Goal: Communication & Community: Share content

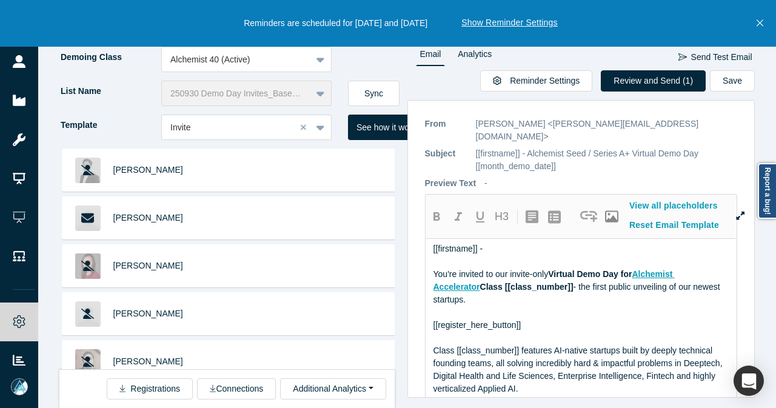
click at [366, 97] on button "Sync" at bounding box center [374, 93] width 52 height 25
click at [765, 25] on button "Close" at bounding box center [759, 23] width 15 height 47
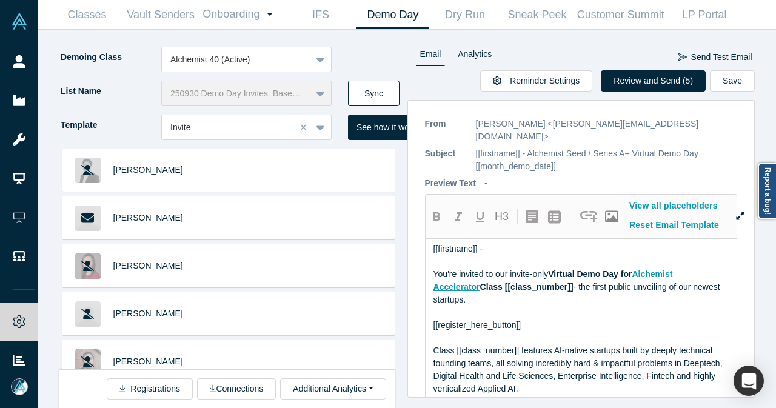
click at [389, 99] on button "Sync" at bounding box center [374, 93] width 52 height 25
click at [389, 98] on button "Sync" at bounding box center [374, 93] width 52 height 25
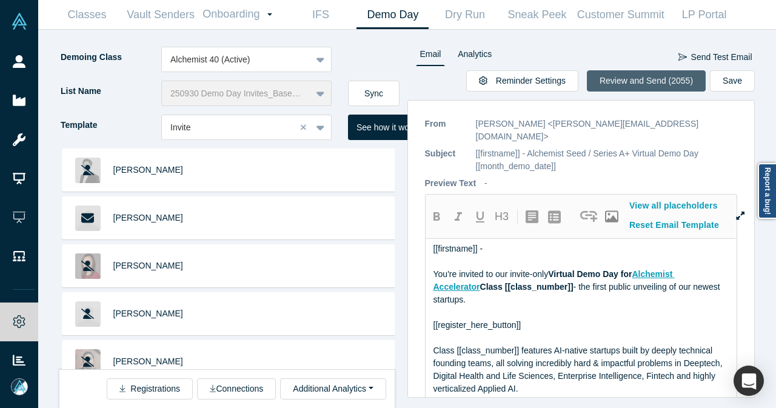
click at [643, 79] on button "Review and Send (2055)" at bounding box center [646, 80] width 119 height 21
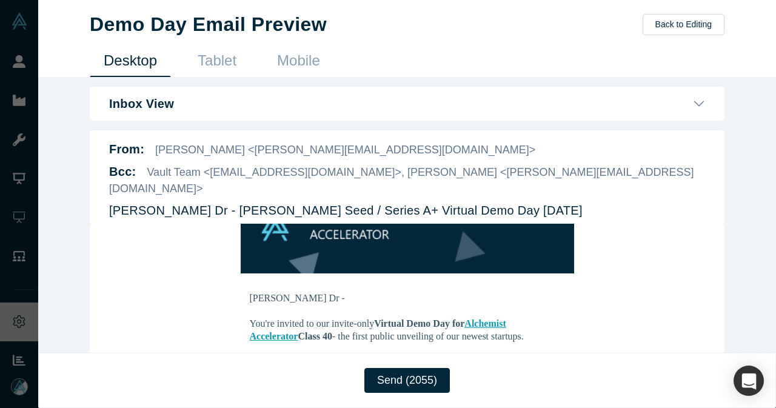
scroll to position [182, 0]
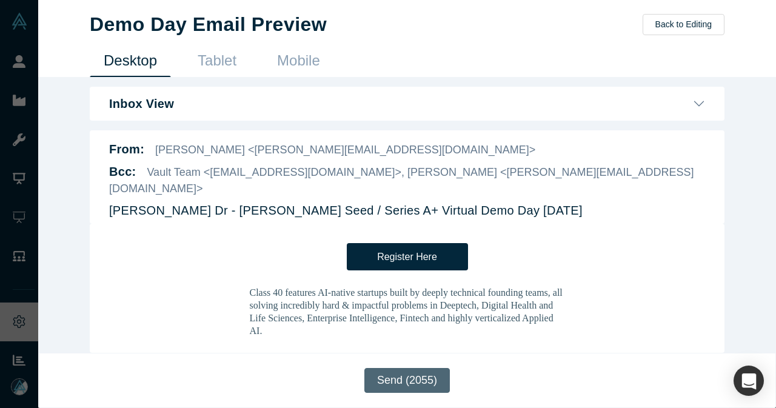
click at [385, 385] on button "Send (2055)" at bounding box center [406, 380] width 85 height 25
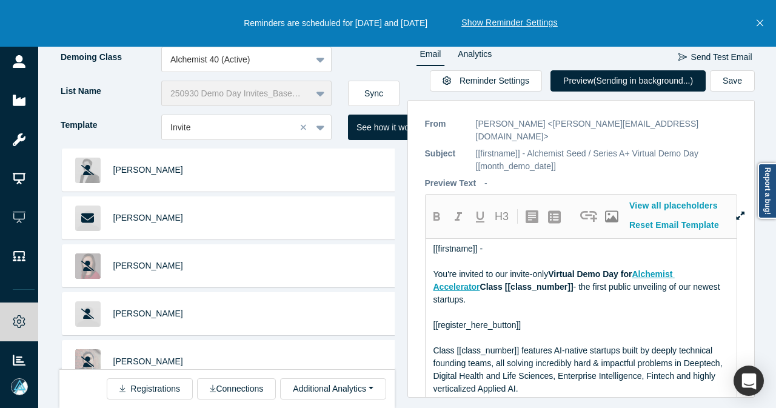
click at [760, 24] on icon "Close" at bounding box center [760, 23] width 7 height 11
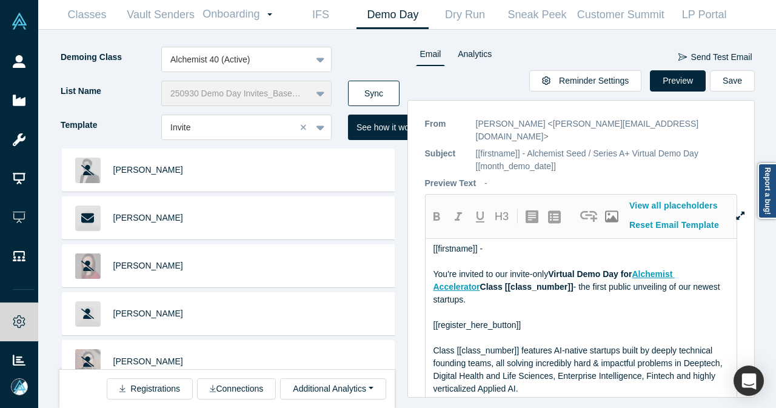
click at [378, 96] on button "Sync" at bounding box center [374, 93] width 52 height 25
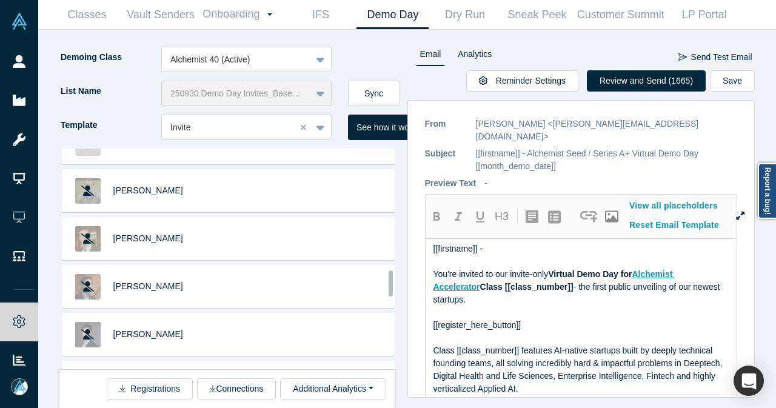
scroll to position [1051, 0]
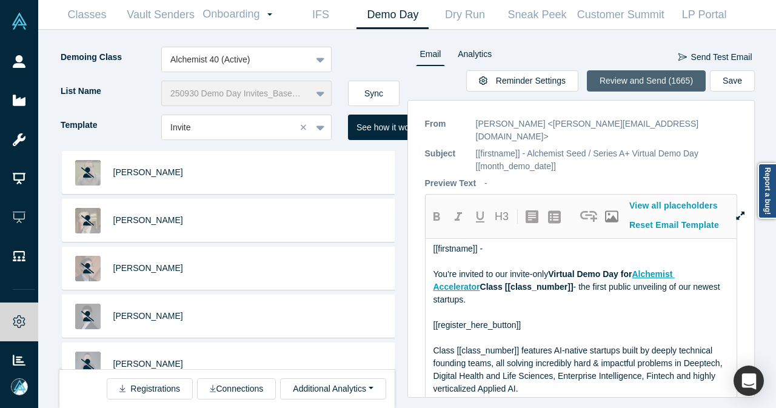
click at [677, 77] on button "Review and Send (1665)" at bounding box center [646, 80] width 119 height 21
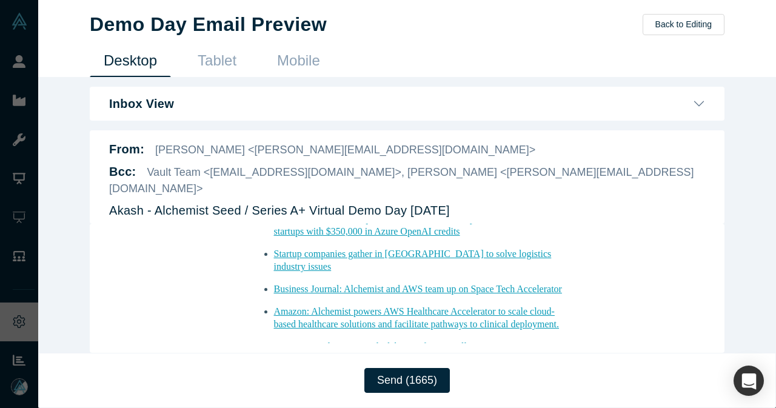
scroll to position [1498, 0]
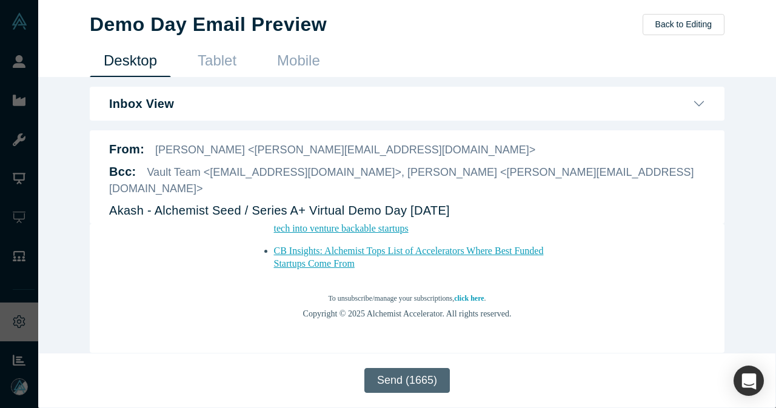
click at [403, 380] on button "Send (1665)" at bounding box center [406, 380] width 85 height 25
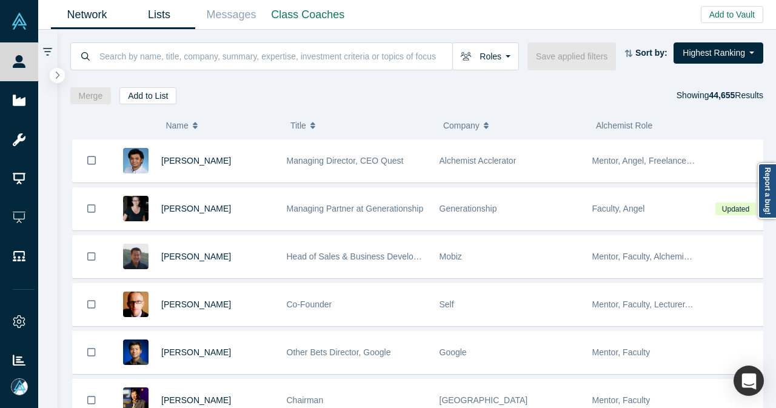
click at [161, 21] on link "Lists" at bounding box center [159, 15] width 72 height 28
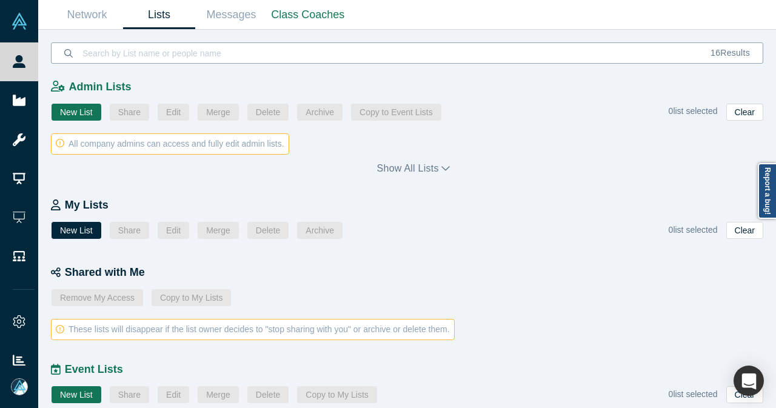
click at [246, 56] on input at bounding box center [389, 53] width 617 height 28
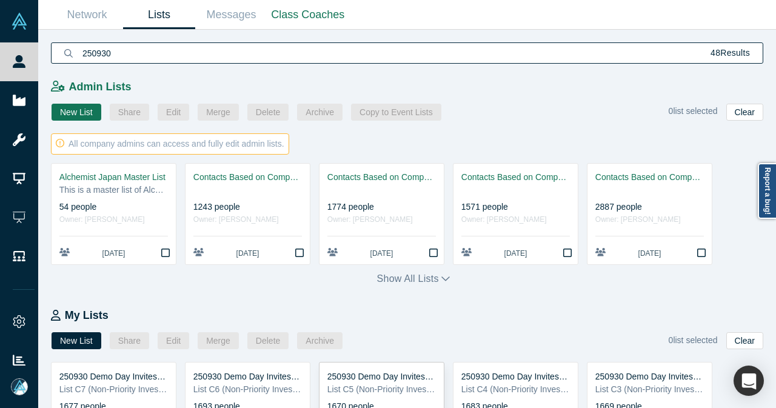
type input "250930"
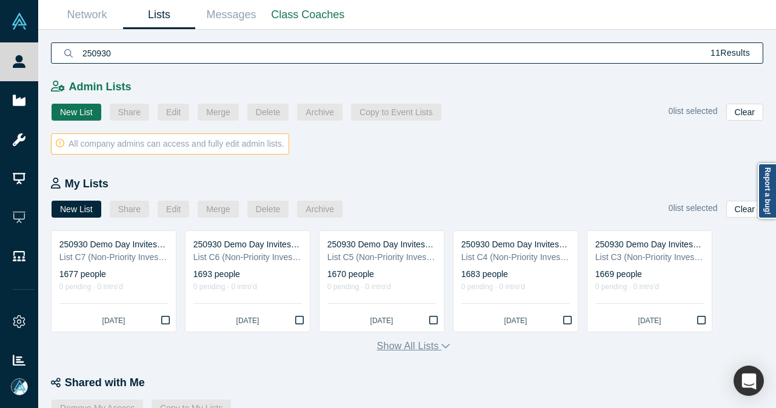
click at [443, 347] on icon "button" at bounding box center [445, 346] width 8 height 10
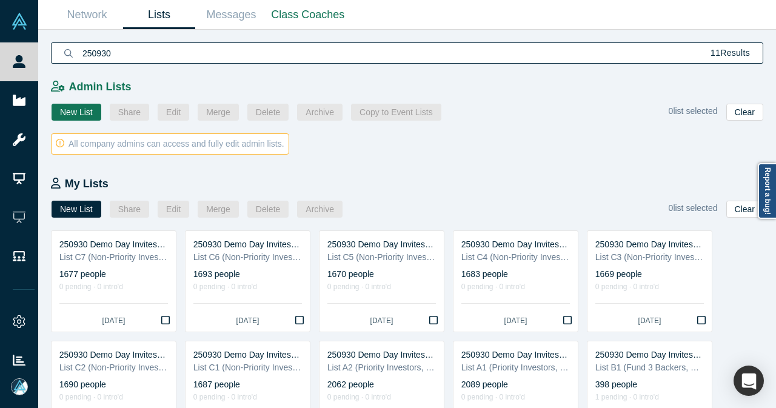
drag, startPoint x: 116, startPoint y: 50, endPoint x: 76, endPoint y: 53, distance: 40.1
click at [76, 53] on div "250930 11 Results" at bounding box center [407, 52] width 712 height 21
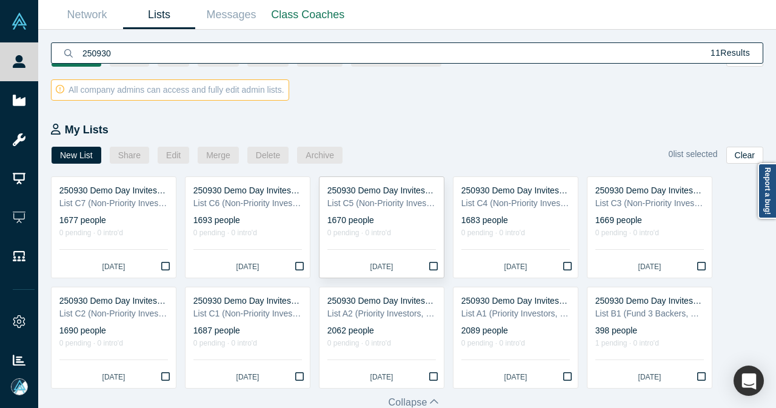
scroll to position [121, 0]
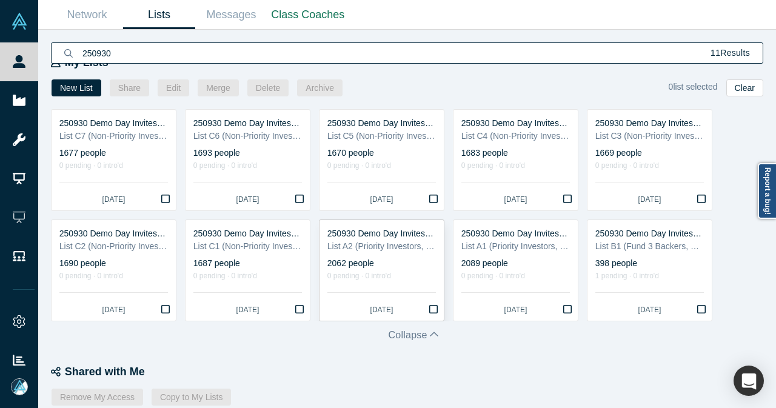
click at [430, 309] on icon "Bookmark" at bounding box center [433, 309] width 8 height 10
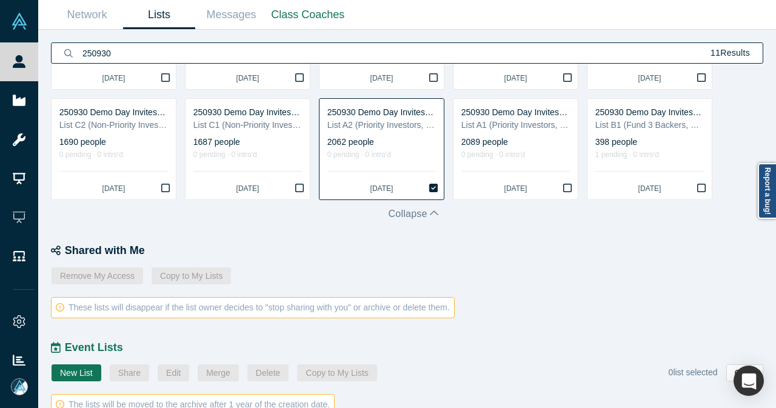
scroll to position [364, 0]
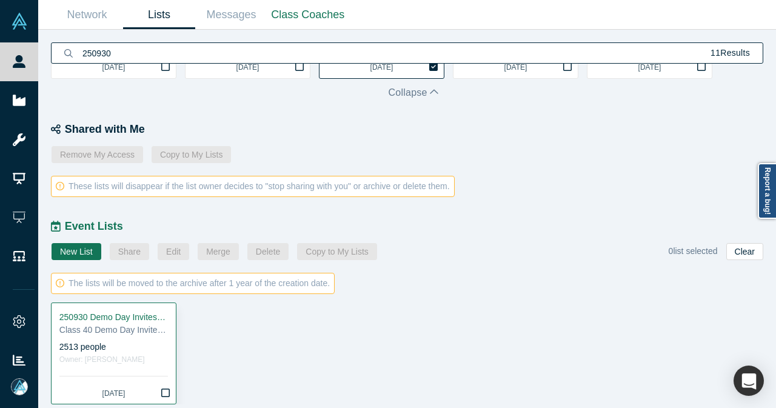
click at [164, 392] on icon "Bookmark" at bounding box center [165, 393] width 8 height 10
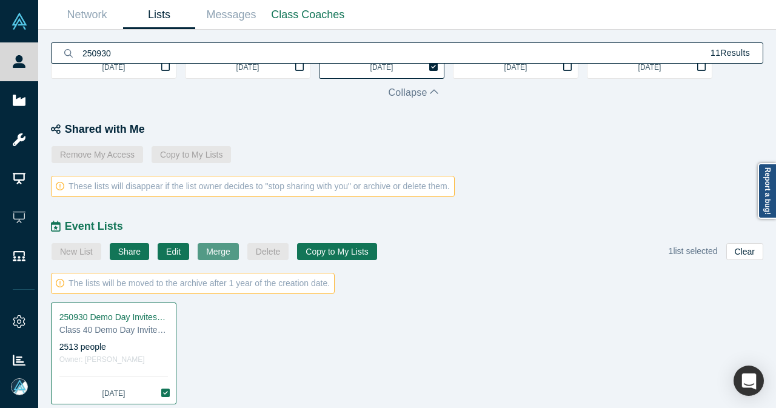
click at [210, 249] on button "Merge" at bounding box center [218, 251] width 41 height 17
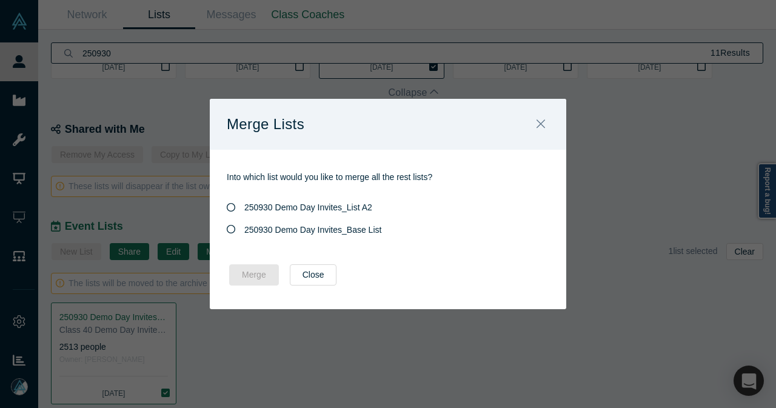
click at [233, 230] on icon at bounding box center [231, 229] width 8 height 8
click at [0, 0] on input "250930 Demo Day Invites_Base List" at bounding box center [0, 0] width 0 height 0
click at [259, 266] on button "Merge" at bounding box center [254, 274] width 50 height 21
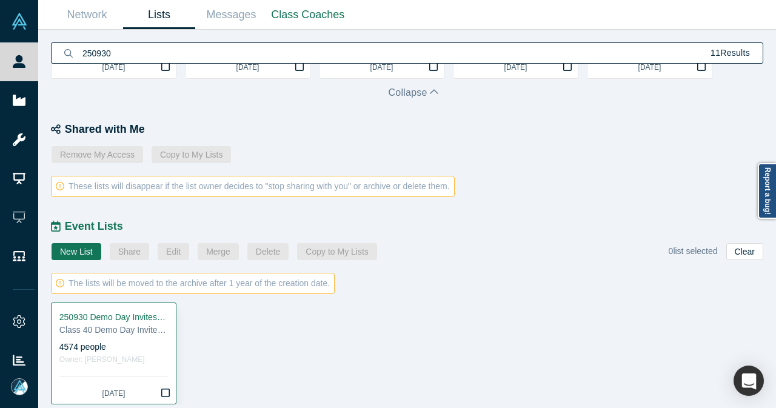
click at [169, 385] on button "Bookmark" at bounding box center [165, 393] width 21 height 21
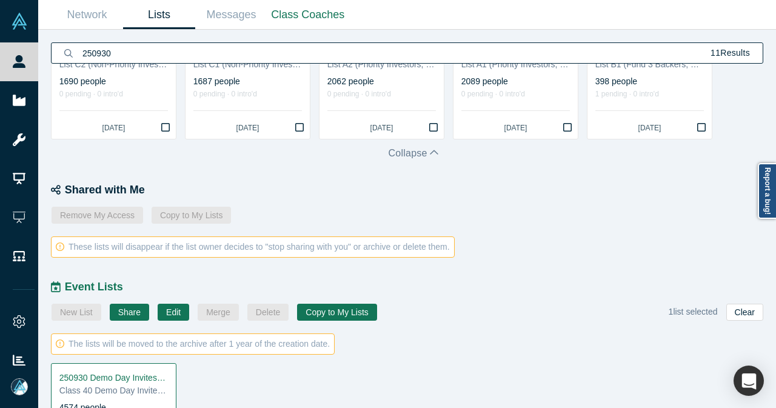
scroll to position [243, 0]
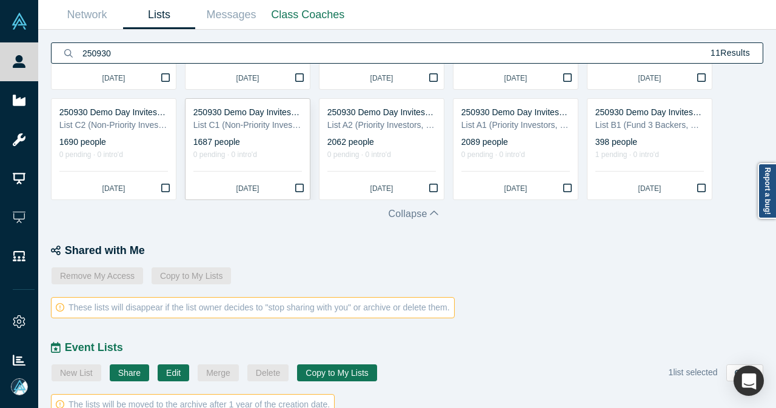
click at [302, 190] on icon "Bookmark" at bounding box center [299, 188] width 8 height 10
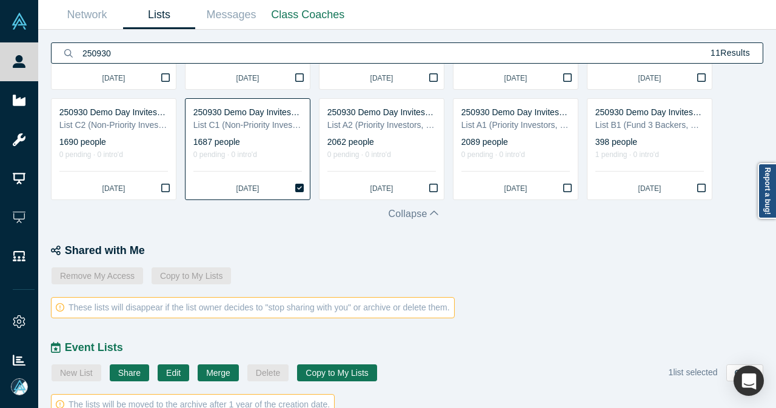
click at [303, 191] on icon "Bookmark" at bounding box center [299, 188] width 8 height 8
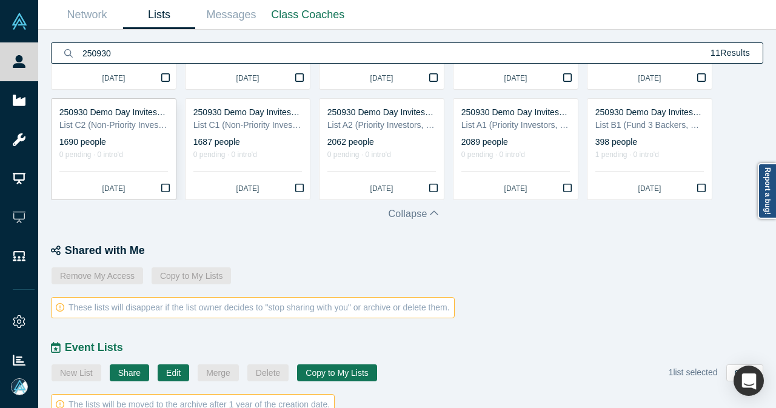
click at [166, 189] on icon "Bookmark" at bounding box center [165, 188] width 8 height 10
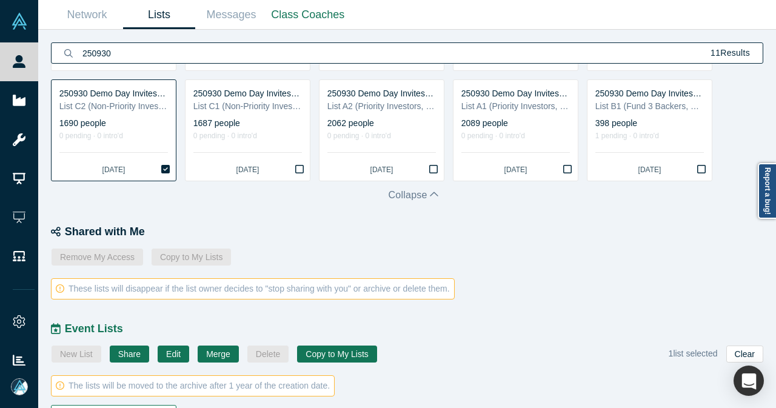
scroll to position [182, 0]
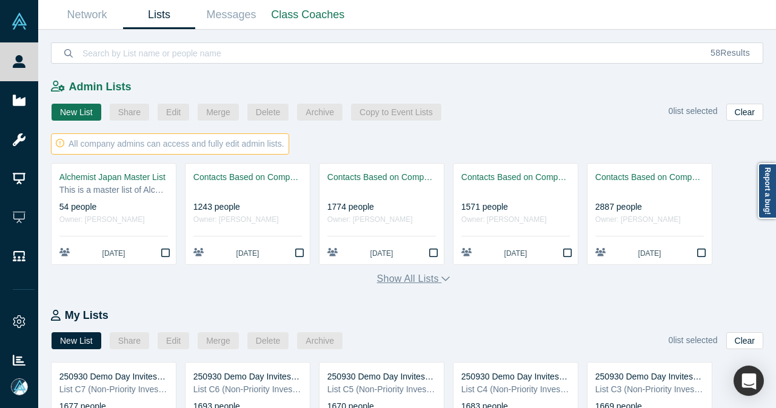
scroll to position [61, 0]
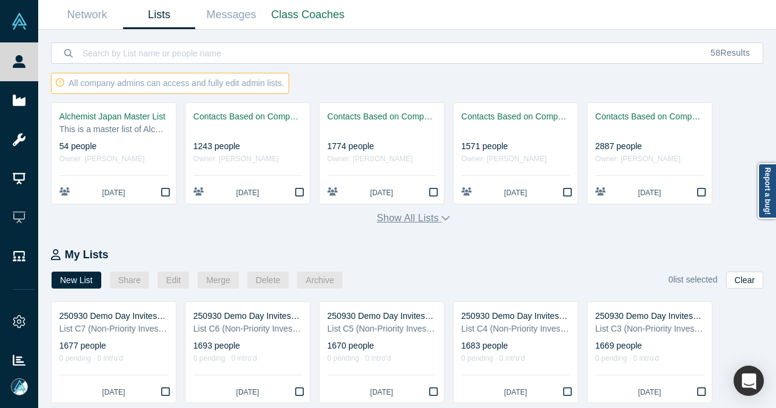
click at [441, 219] on icon "button" at bounding box center [445, 218] width 8 height 10
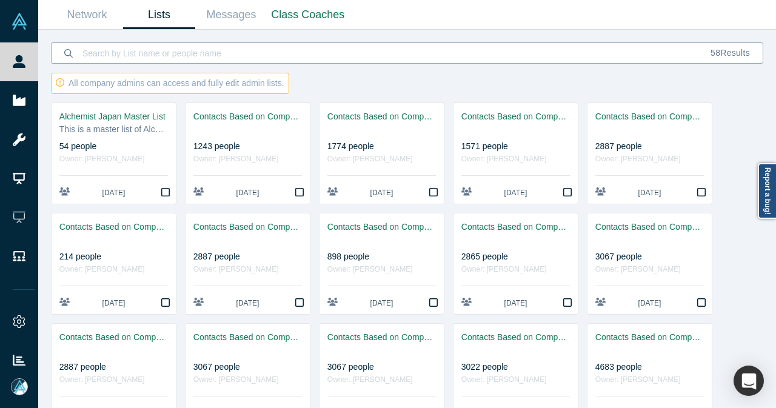
click at [215, 47] on input at bounding box center [389, 53] width 617 height 28
paste input "250930"
type input "250930"
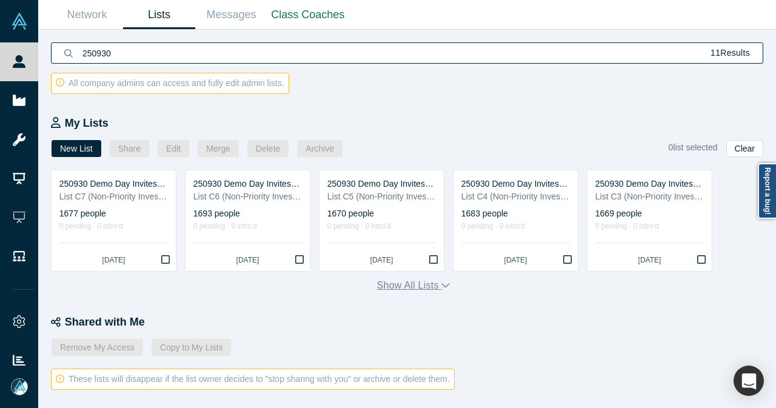
click at [444, 288] on icon "button" at bounding box center [445, 285] width 8 height 10
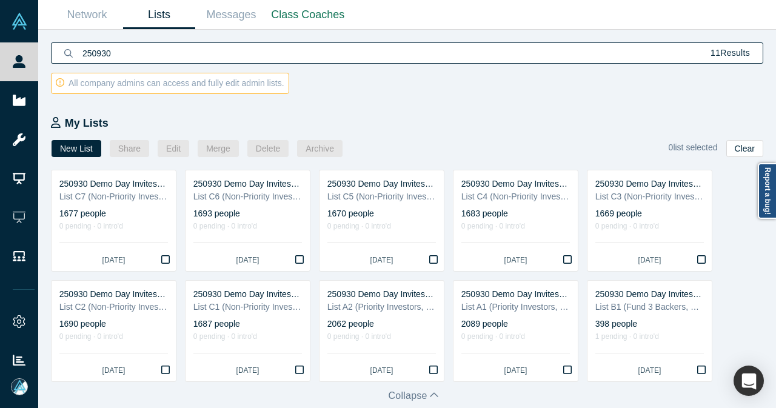
scroll to position [243, 0]
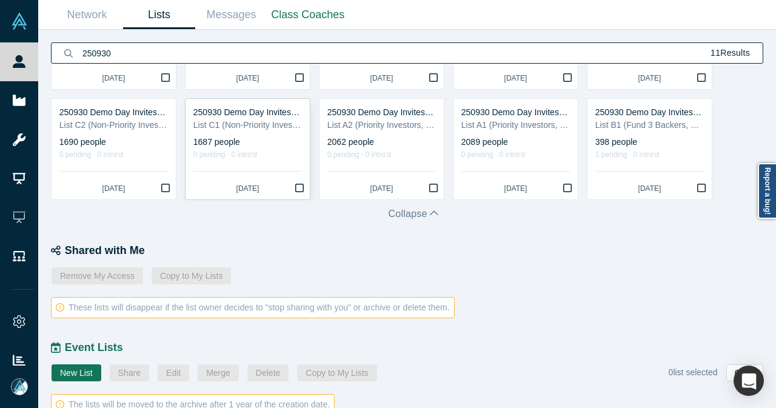
click at [301, 189] on icon "Bookmark" at bounding box center [299, 188] width 8 height 10
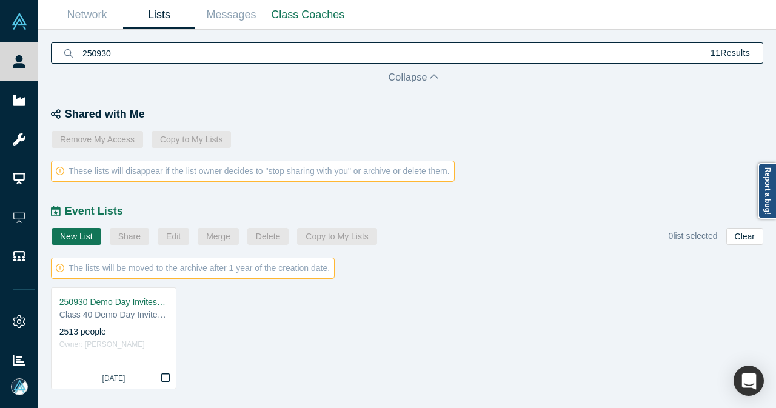
scroll to position [386, 0]
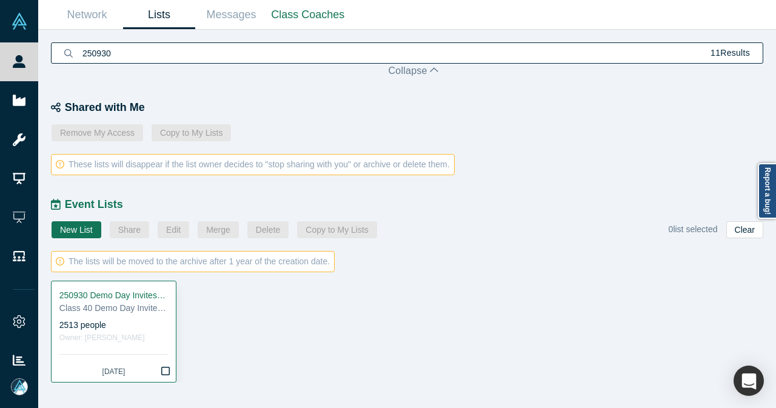
click at [171, 369] on button "Bookmark" at bounding box center [165, 371] width 21 height 21
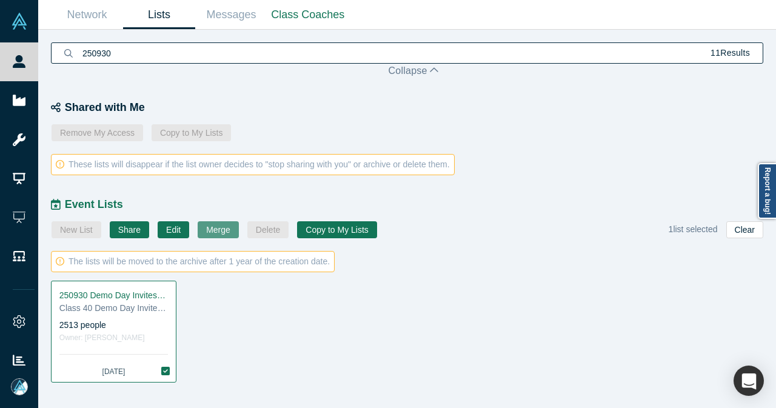
click at [215, 227] on button "Merge" at bounding box center [218, 229] width 41 height 17
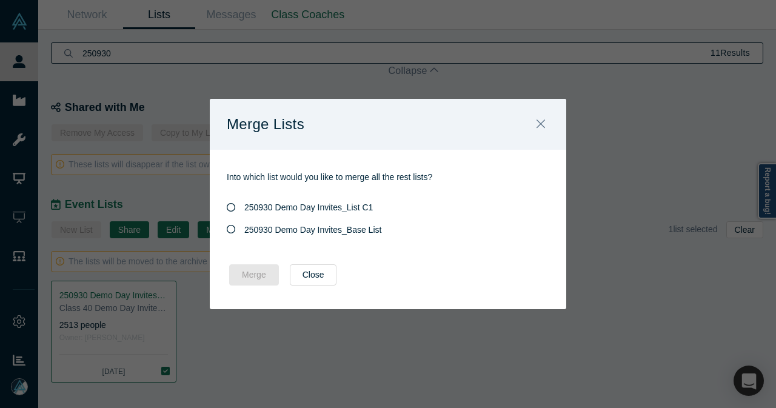
click at [360, 227] on span "250930 Demo Day Invites_Base List" at bounding box center [312, 230] width 137 height 10
click at [0, 0] on input "250930 Demo Day Invites_Base List" at bounding box center [0, 0] width 0 height 0
click at [251, 275] on button "Merge" at bounding box center [254, 274] width 50 height 21
